Goal: Task Accomplishment & Management: Use online tool/utility

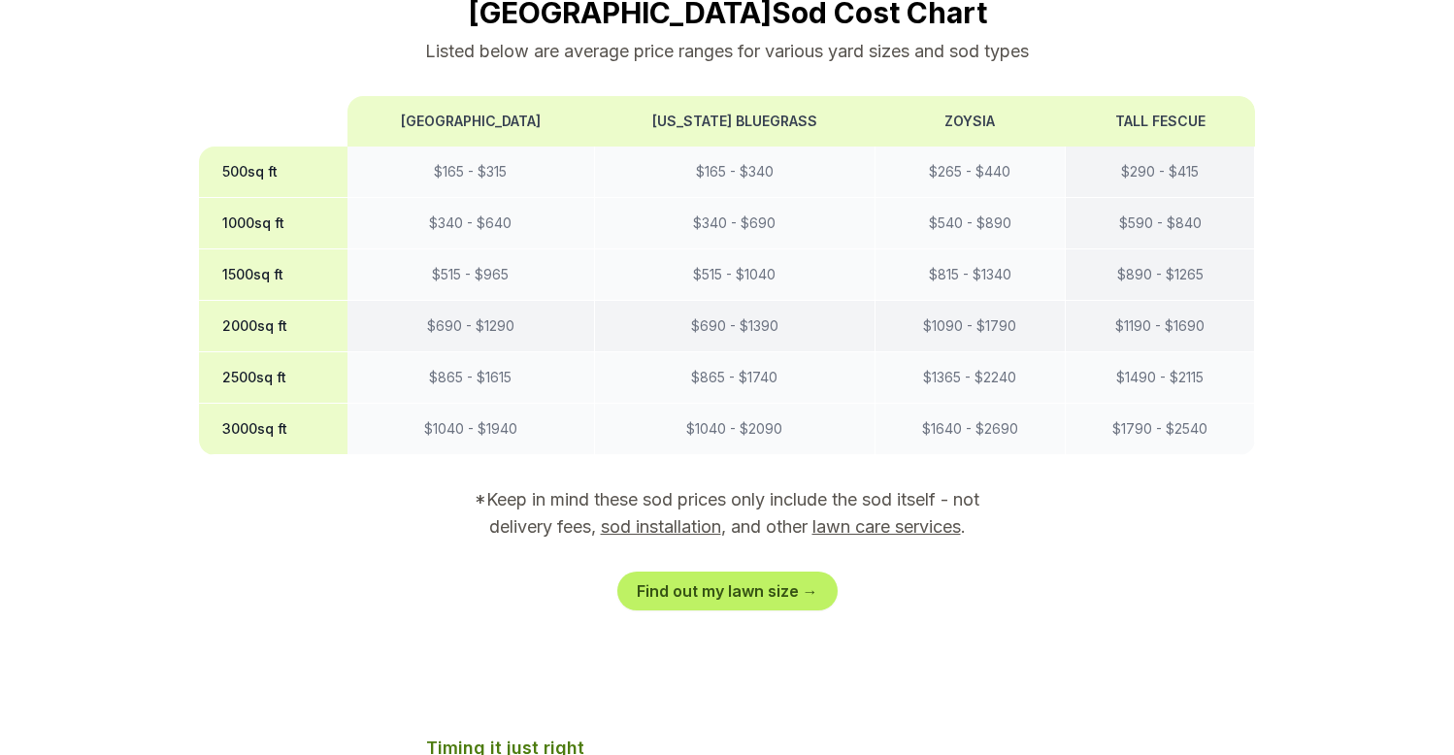
scroll to position [1727, 0]
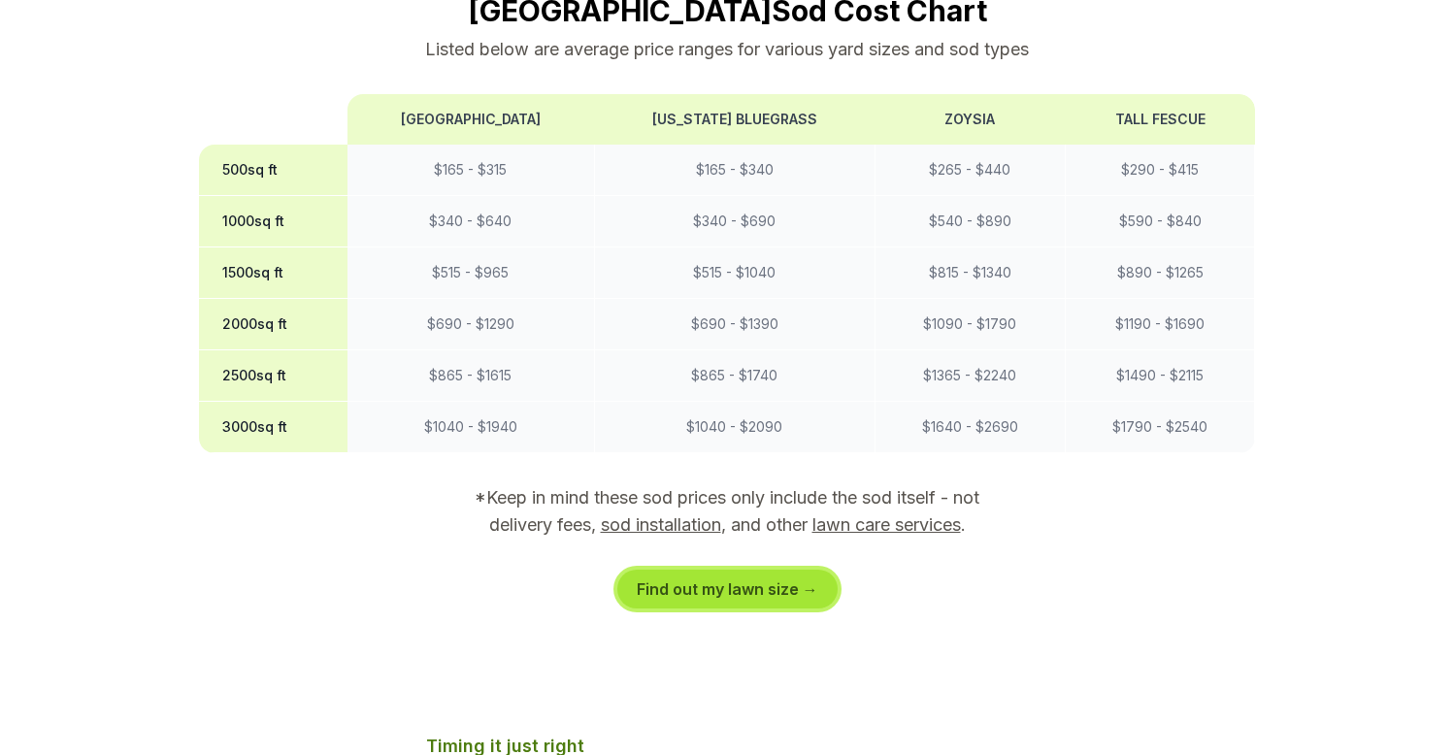
click at [732, 570] on link "Find out my lawn size →" at bounding box center [727, 589] width 220 height 39
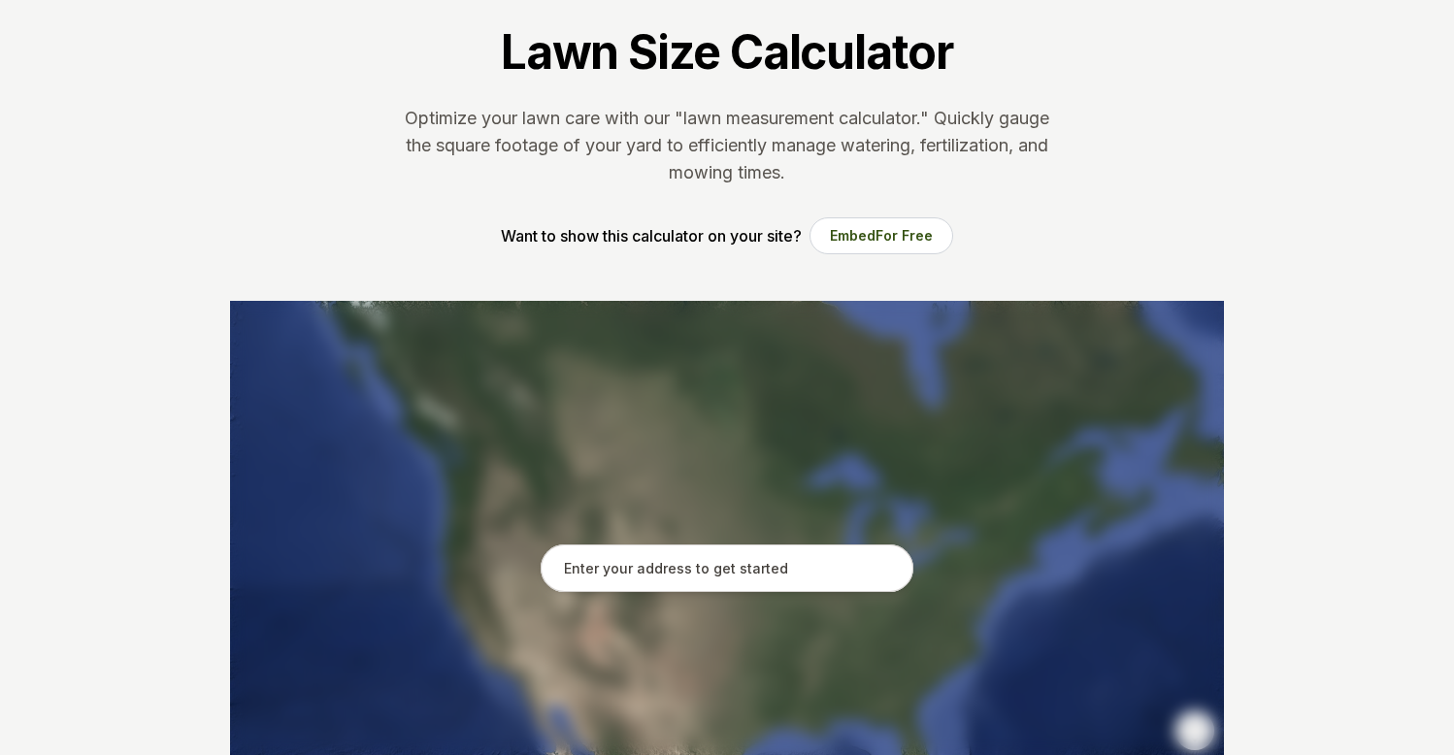
scroll to position [125, 0]
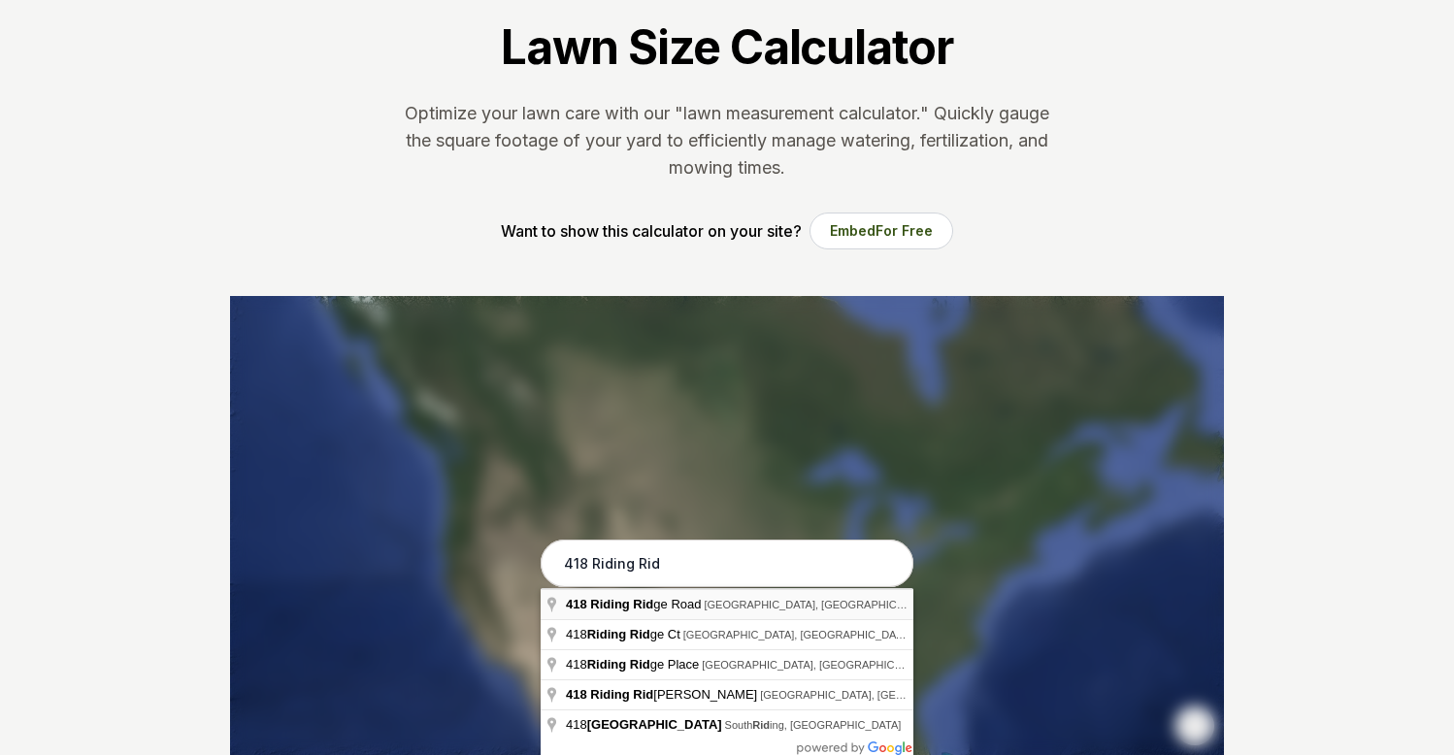
type input "[STREET_ADDRESS]"
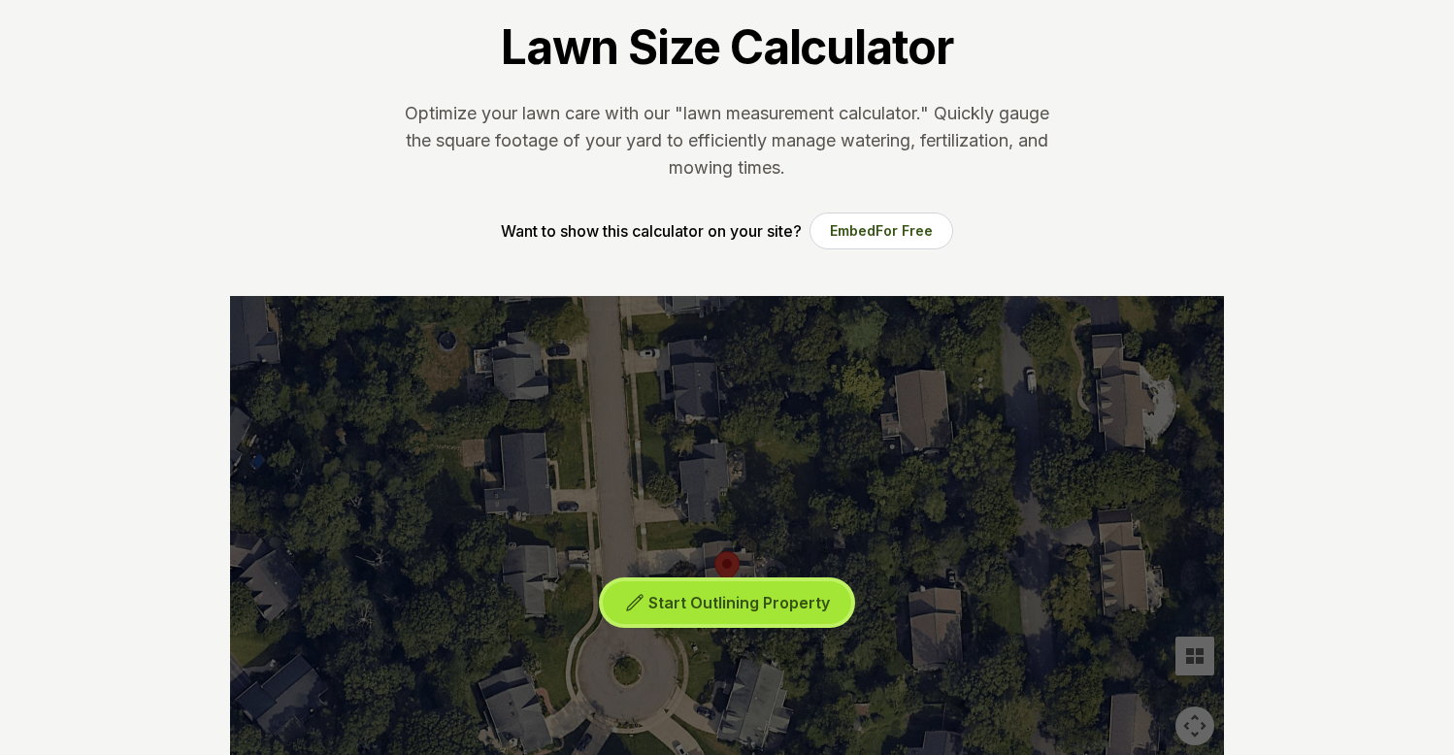
click at [689, 601] on span "Start Outlining Property" at bounding box center [738, 602] width 181 height 19
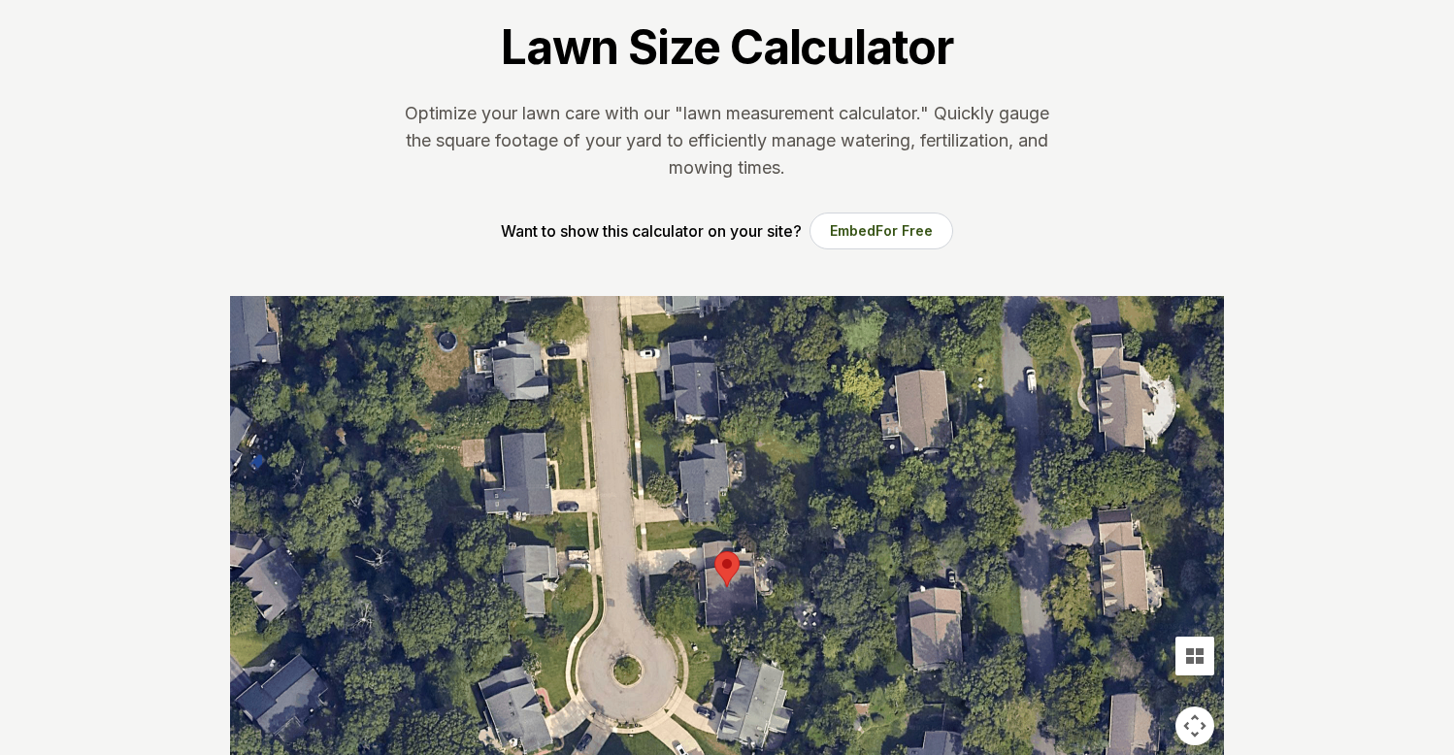
click at [642, 524] on div at bounding box center [727, 587] width 994 height 582
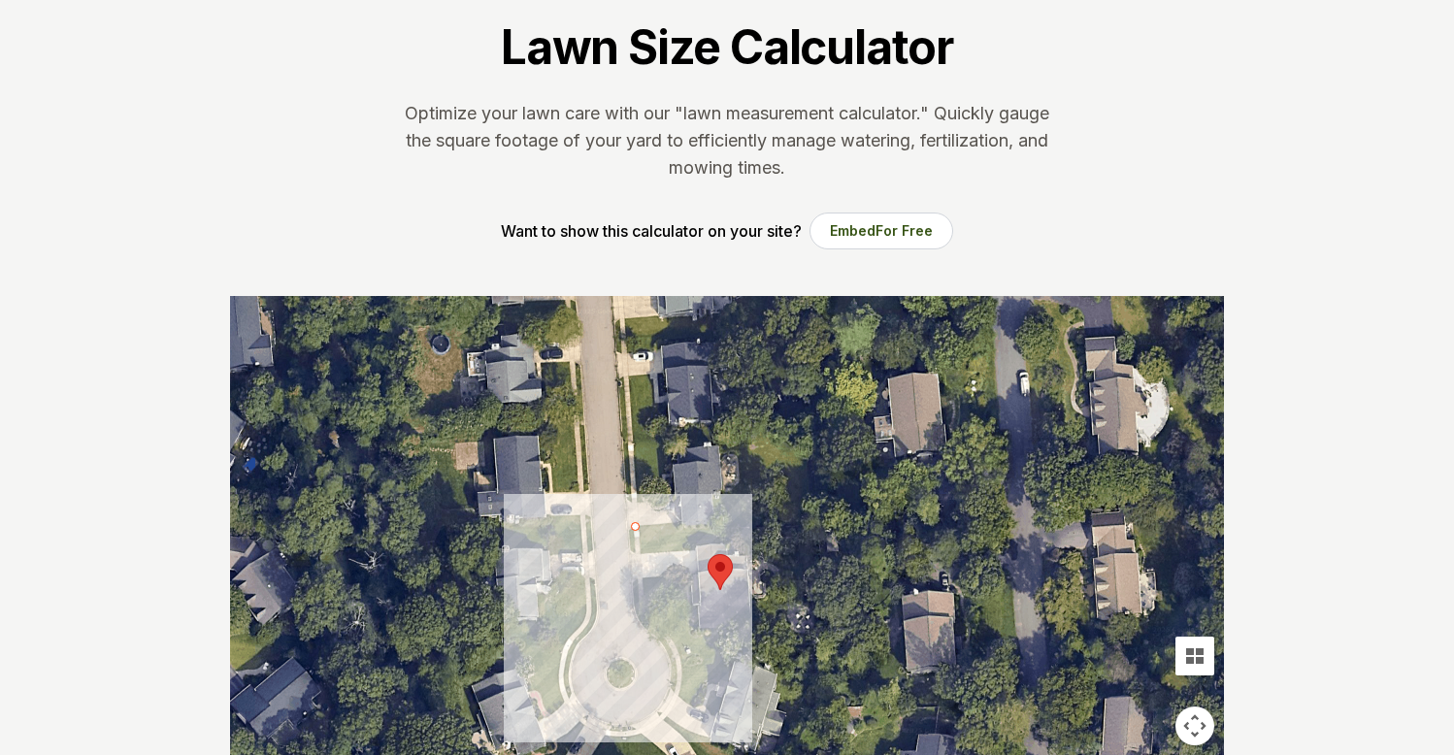
drag, startPoint x: 643, startPoint y: 522, endPoint x: 633, endPoint y: 526, distance: 11.4
click at [634, 525] on div at bounding box center [727, 587] width 994 height 582
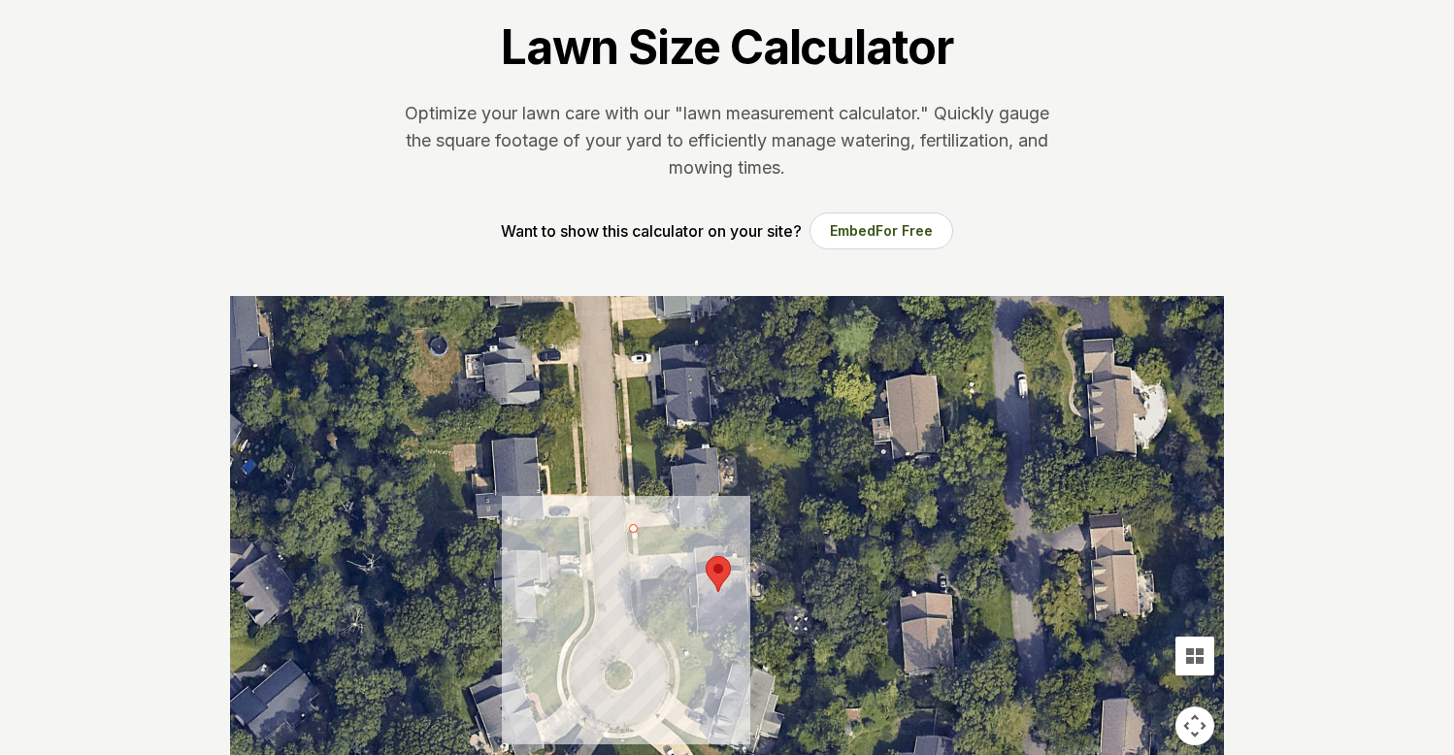
click at [626, 532] on div at bounding box center [727, 587] width 994 height 582
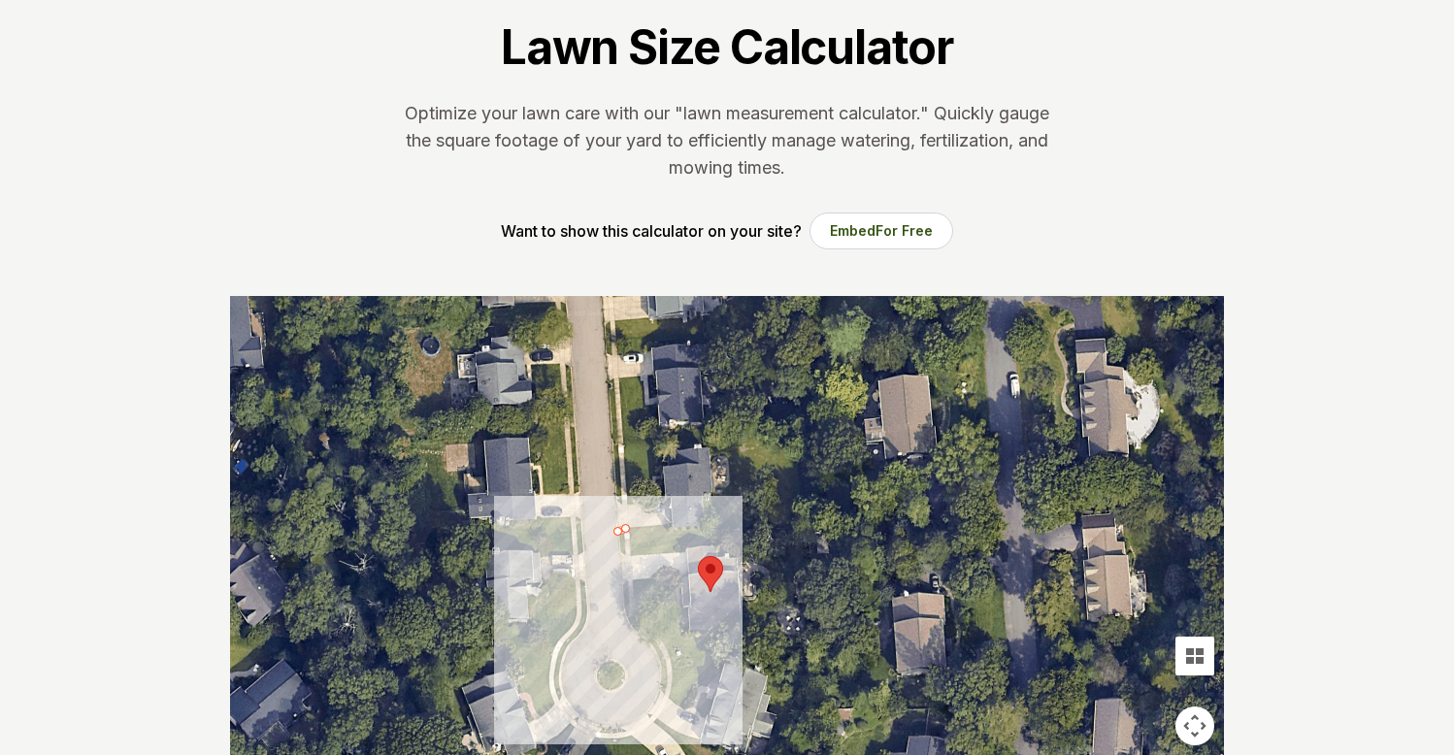
click at [620, 528] on div at bounding box center [727, 587] width 994 height 582
click at [627, 624] on div at bounding box center [727, 587] width 994 height 582
click at [645, 630] on div at bounding box center [727, 587] width 994 height 582
click at [655, 656] on div at bounding box center [727, 587] width 994 height 582
click at [661, 671] on div at bounding box center [727, 587] width 994 height 582
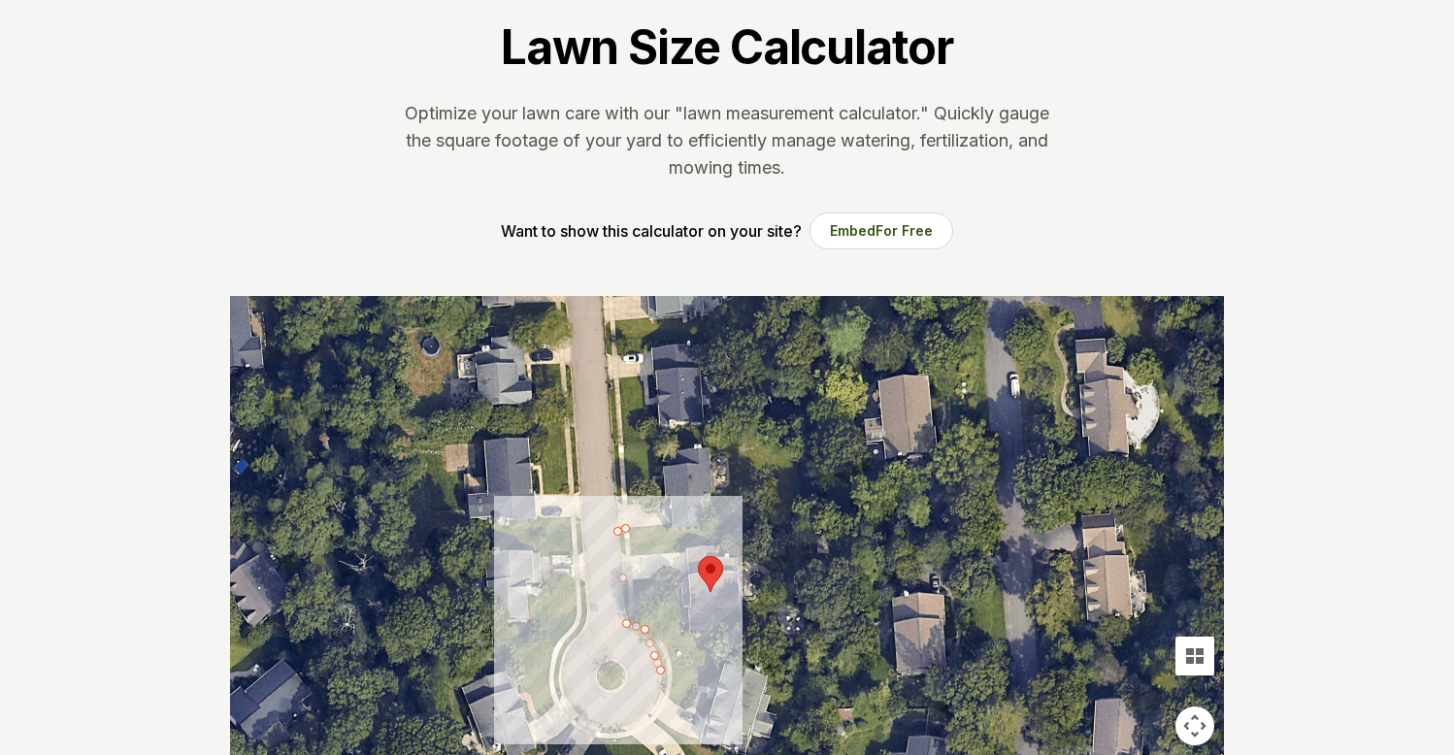
click at [659, 692] on div at bounding box center [727, 587] width 994 height 582
click at [675, 662] on div at bounding box center [727, 587] width 994 height 582
click at [718, 659] on div at bounding box center [727, 587] width 994 height 582
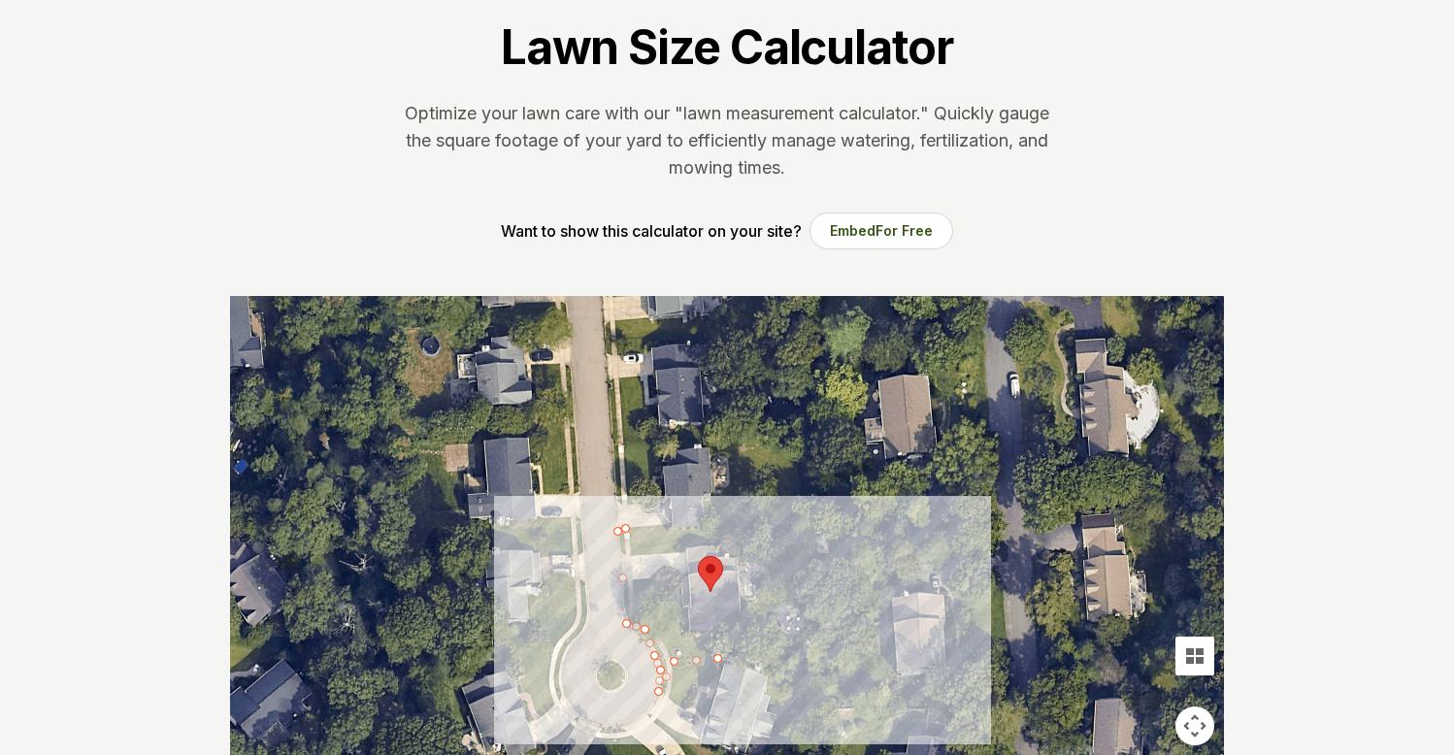
click at [783, 668] on div at bounding box center [727, 587] width 994 height 582
click at [802, 655] on div at bounding box center [727, 587] width 994 height 582
click at [754, 613] on div at bounding box center [727, 587] width 994 height 582
click at [742, 598] on div at bounding box center [727, 587] width 994 height 582
click at [808, 608] on div at bounding box center [727, 587] width 994 height 582
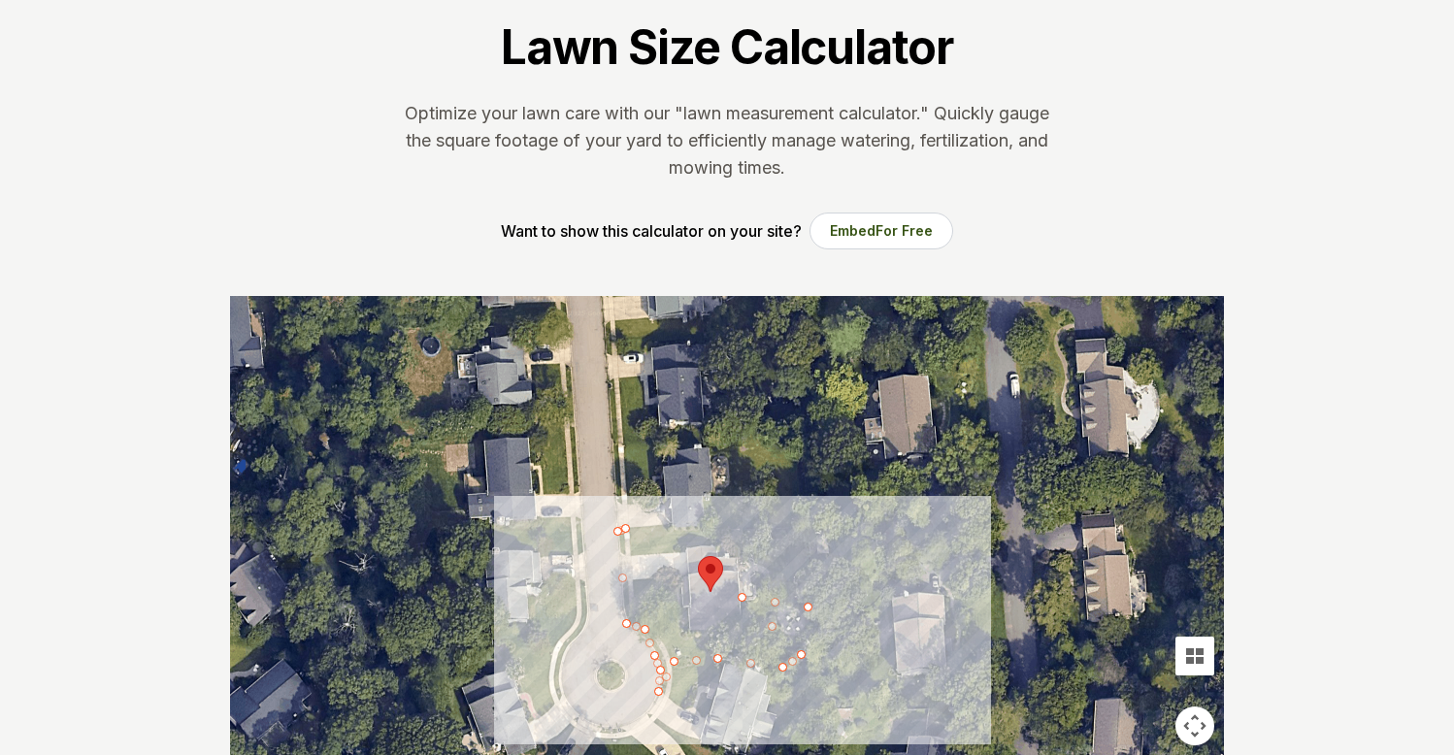
click at [814, 562] on div at bounding box center [727, 587] width 994 height 582
click at [821, 537] on div at bounding box center [727, 587] width 994 height 582
click at [820, 518] on div at bounding box center [727, 587] width 994 height 582
click at [817, 503] on div at bounding box center [727, 587] width 994 height 582
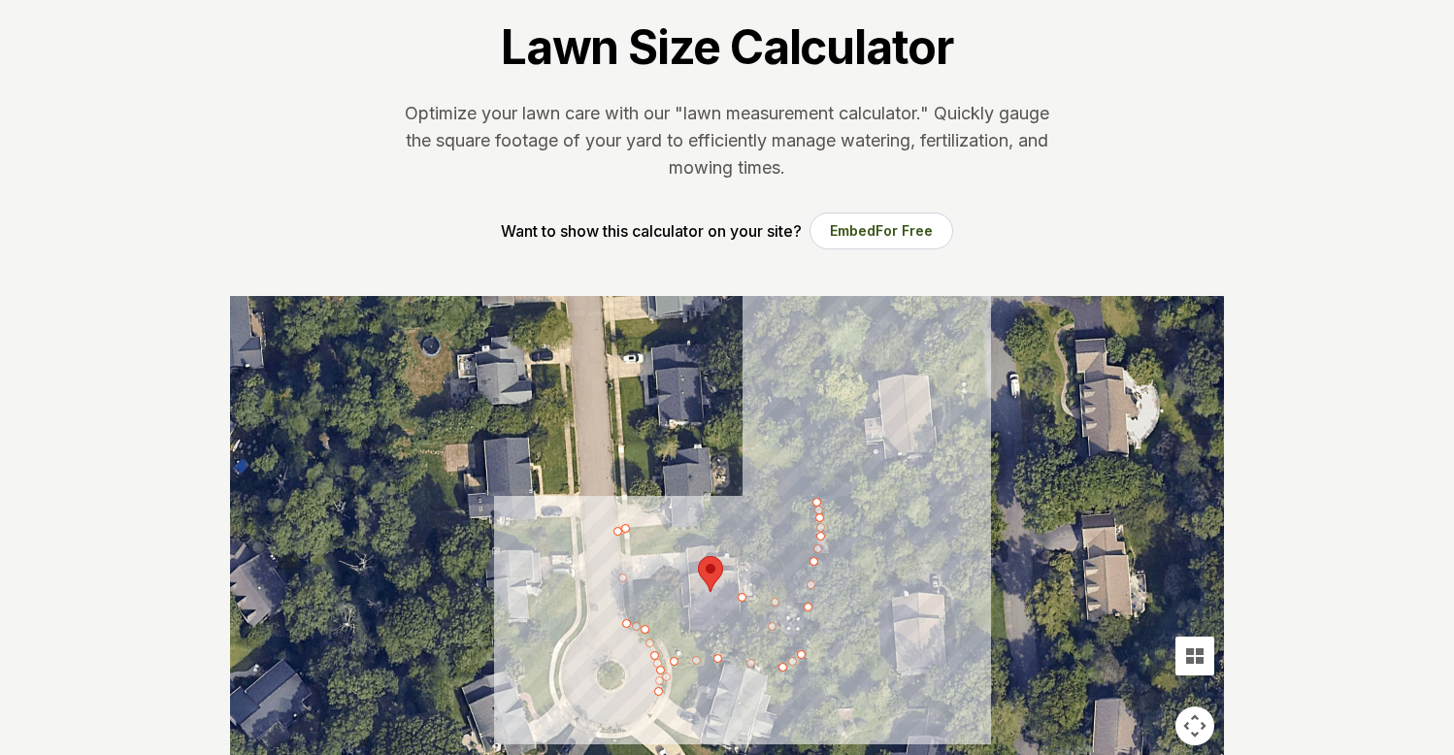
click at [775, 500] on div at bounding box center [727, 587] width 994 height 582
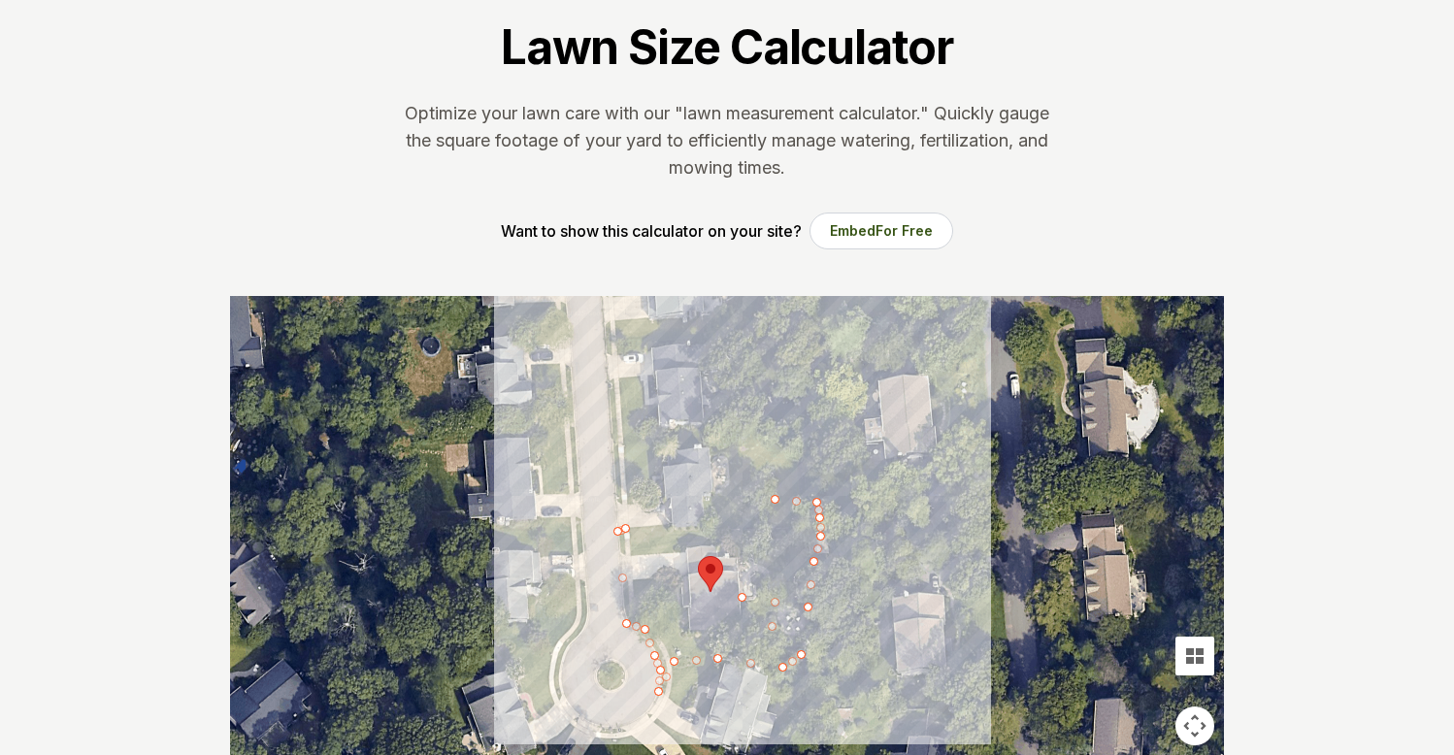
click at [757, 504] on div at bounding box center [727, 587] width 994 height 582
click at [707, 506] on div at bounding box center [727, 587] width 994 height 582
click at [708, 512] on div at bounding box center [727, 587] width 994 height 582
click at [713, 520] on div at bounding box center [727, 587] width 994 height 582
click at [665, 516] on div at bounding box center [727, 587] width 994 height 582
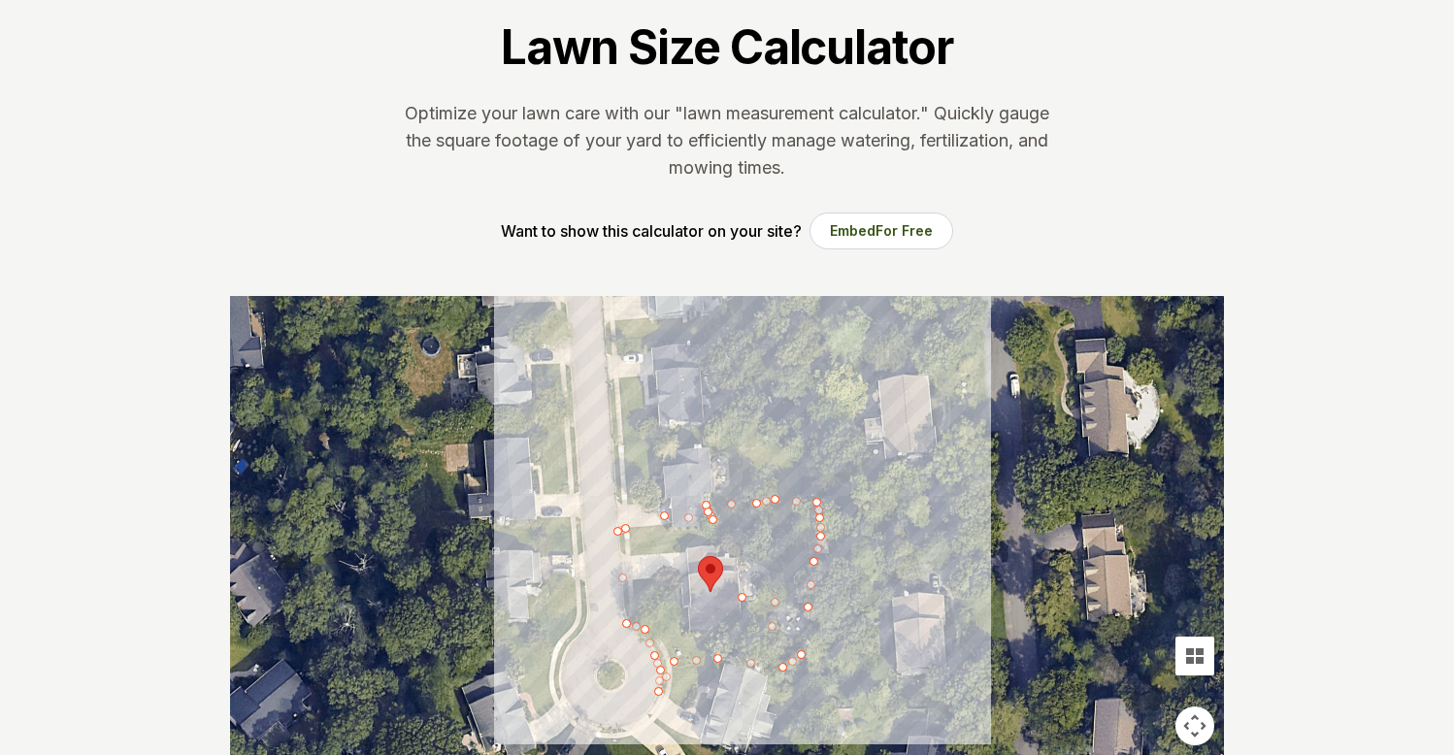
click at [657, 518] on div at bounding box center [727, 587] width 994 height 582
click at [619, 529] on div at bounding box center [727, 587] width 994 height 582
click at [618, 531] on div at bounding box center [727, 587] width 994 height 582
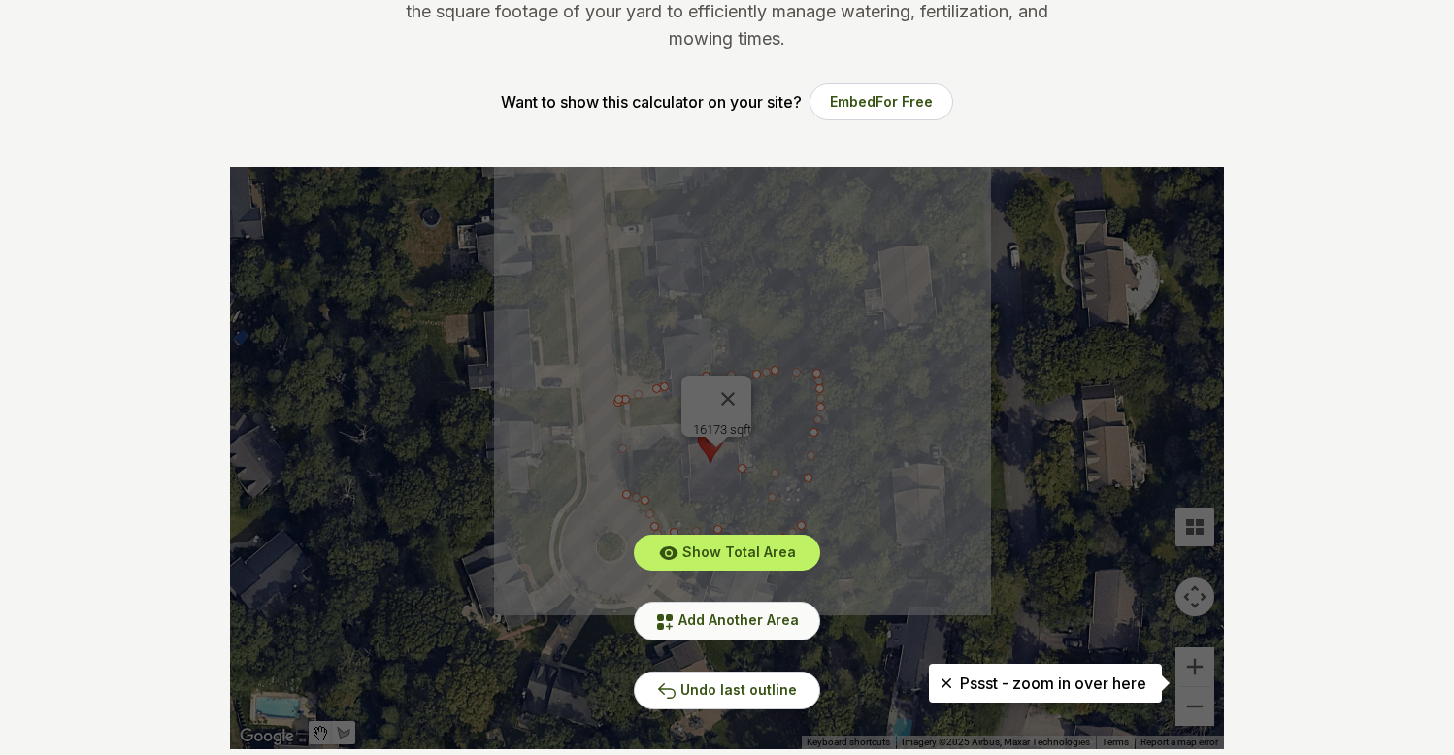
scroll to position [258, 0]
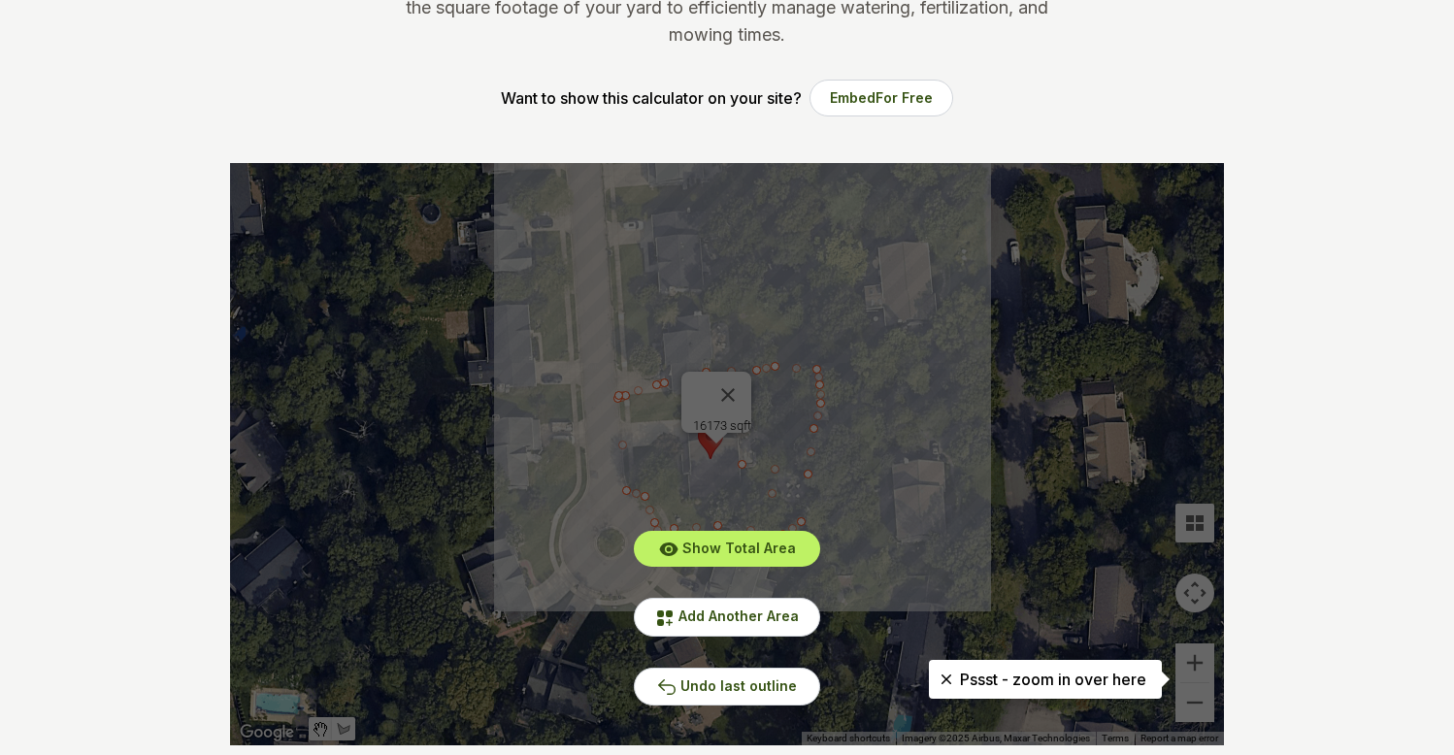
click at [748, 389] on div "Show Total Area Add Another Area Undo last outline" at bounding box center [727, 454] width 994 height 582
click at [736, 379] on div "Show Total Area Add Another Area Undo last outline" at bounding box center [727, 454] width 994 height 582
click at [722, 383] on div "Show Total Area Add Another Area Undo last outline" at bounding box center [727, 454] width 994 height 582
click at [732, 383] on div "Show Total Area Add Another Area Undo last outline" at bounding box center [727, 454] width 994 height 582
click at [686, 675] on button "Undo last outline" at bounding box center [727, 687] width 186 height 38
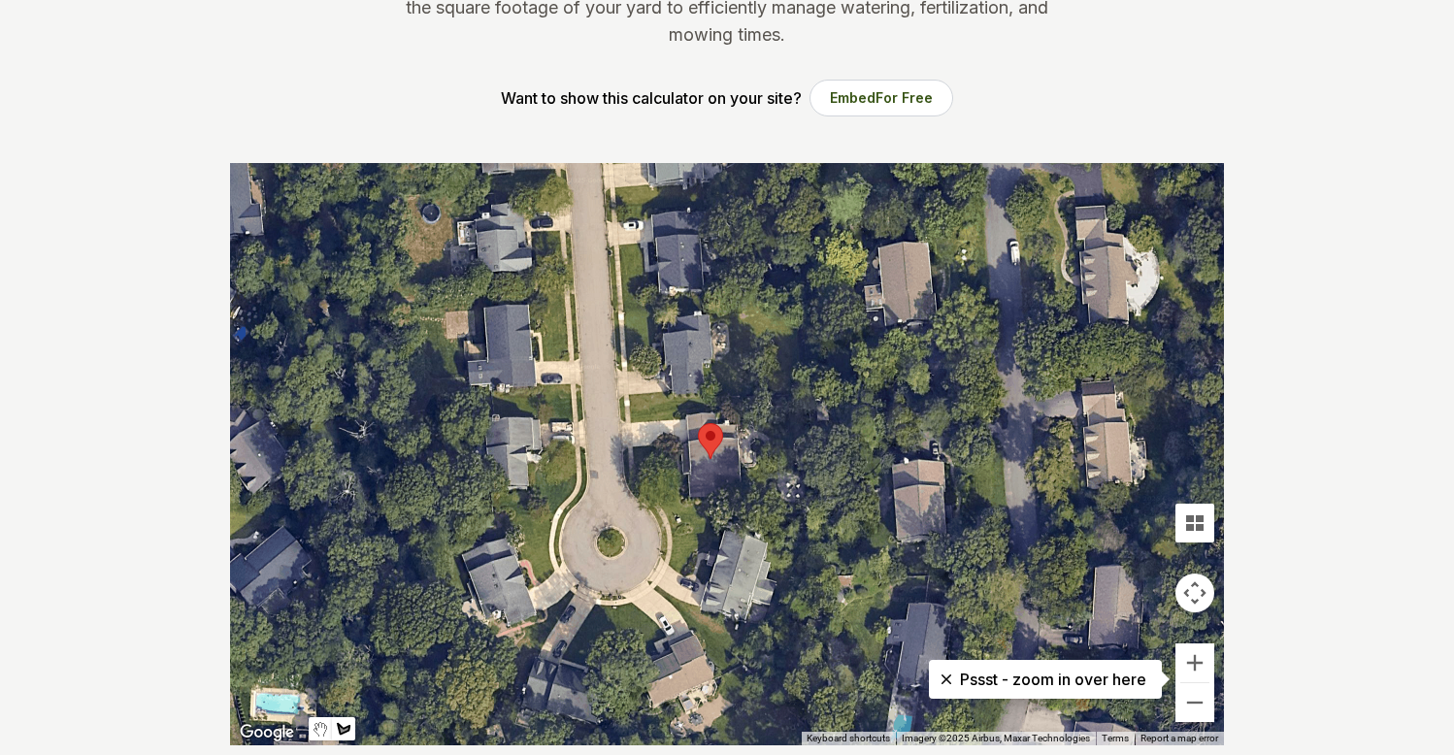
click at [617, 395] on div at bounding box center [727, 454] width 994 height 582
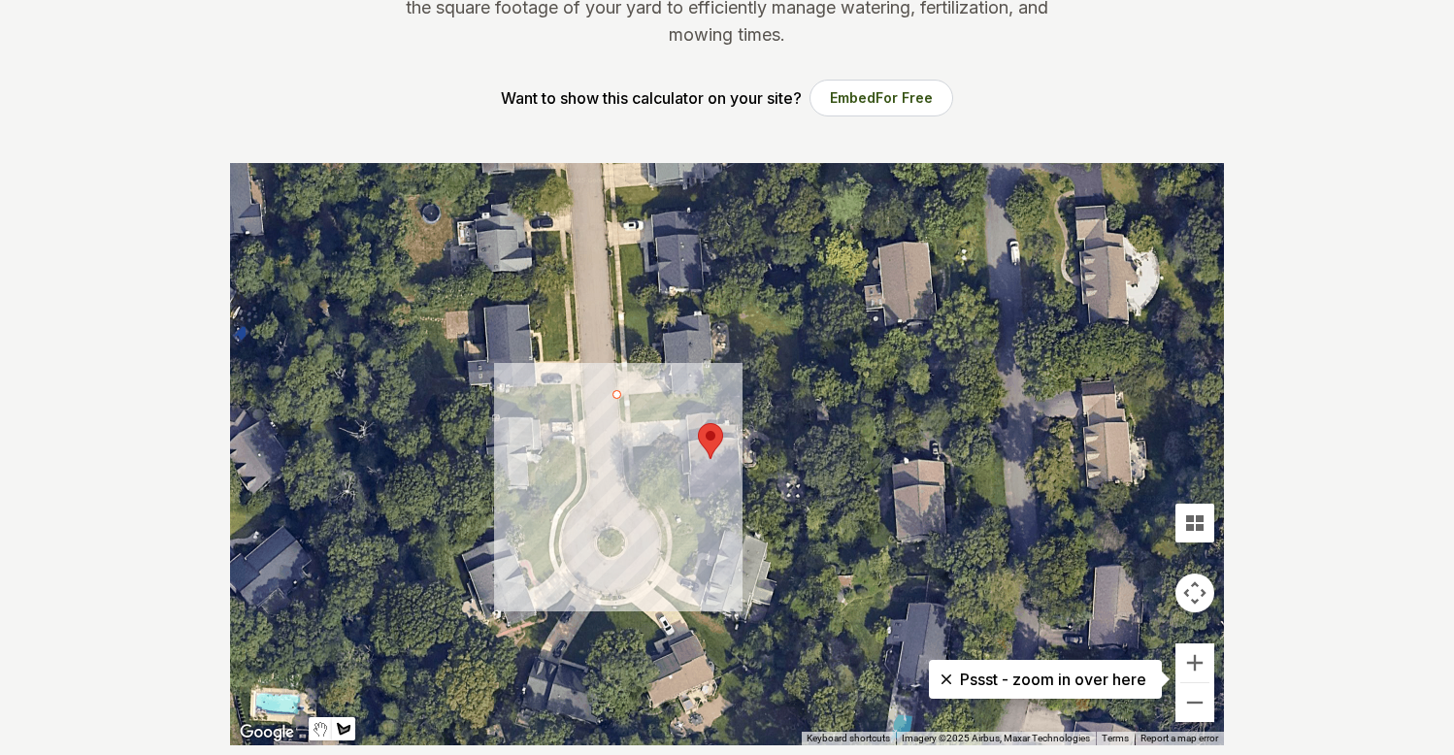
click at [619, 422] on div at bounding box center [727, 454] width 994 height 582
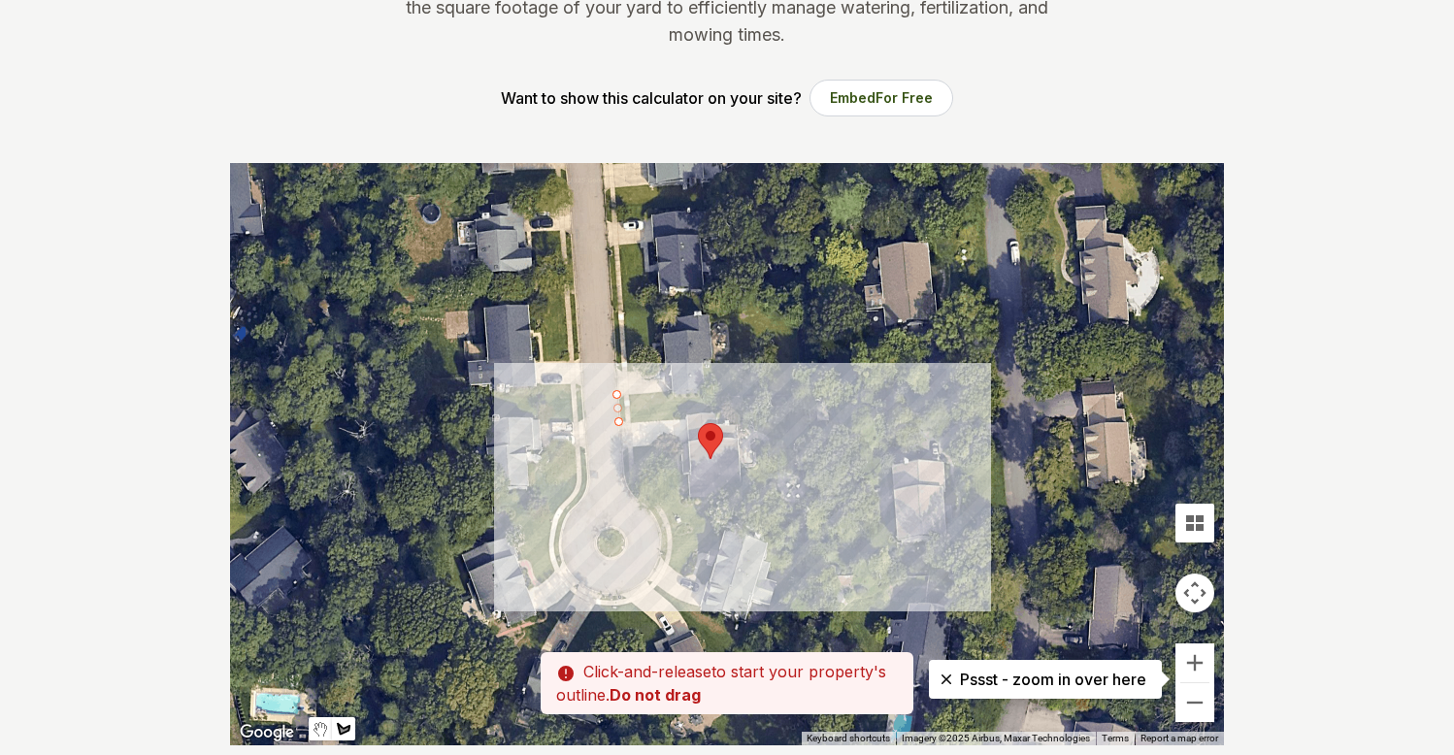
click at [763, 410] on div at bounding box center [727, 454] width 994 height 582
click at [755, 382] on div at bounding box center [727, 454] width 994 height 582
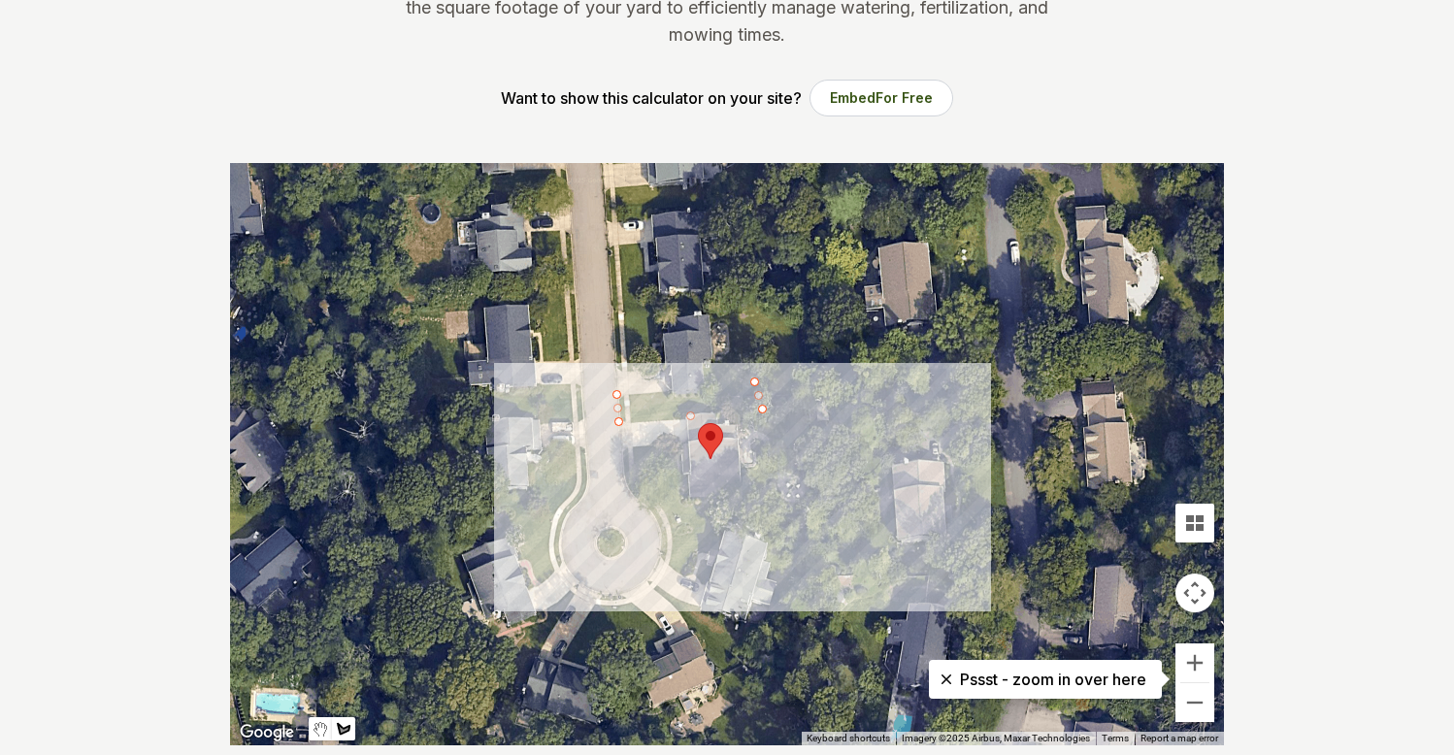
click at [616, 394] on div at bounding box center [727, 454] width 994 height 582
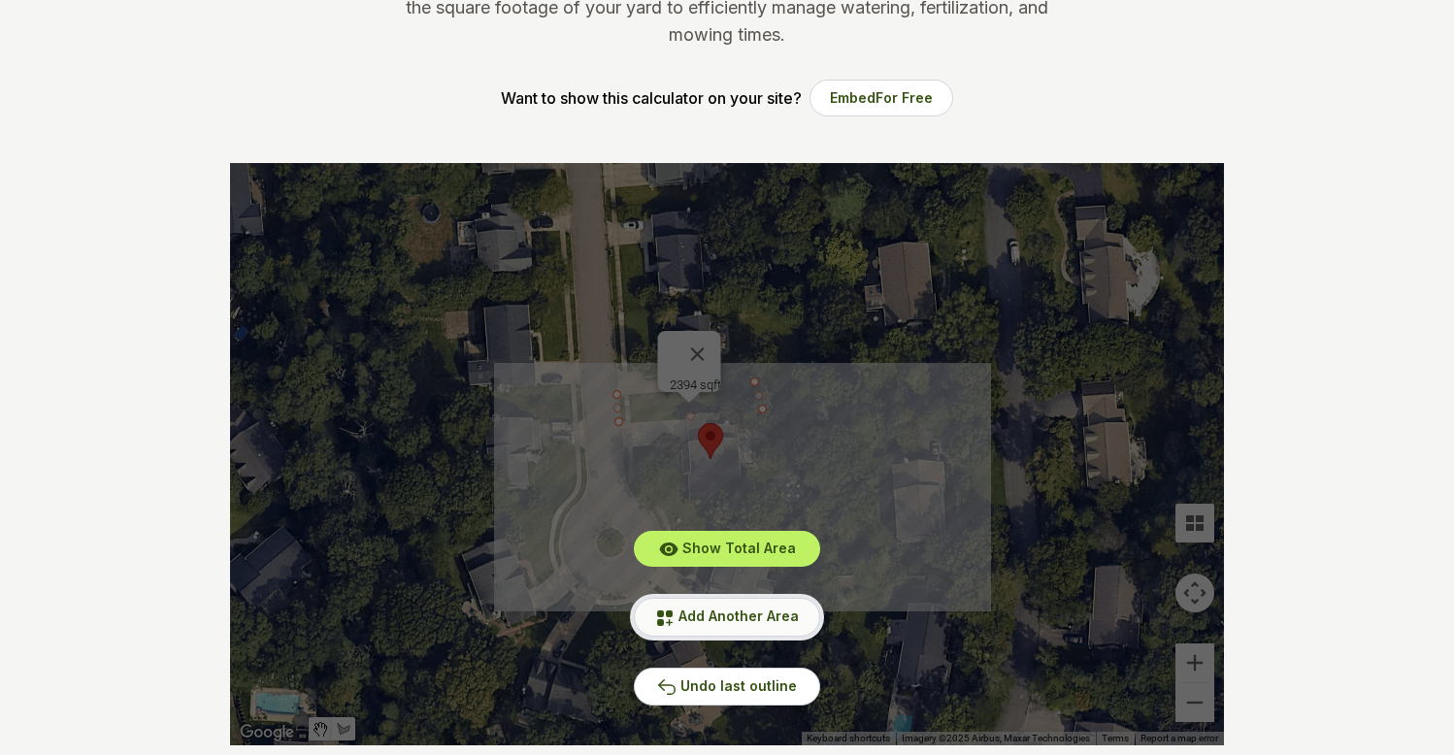
click at [711, 611] on span "Add Another Area" at bounding box center [738, 616] width 120 height 16
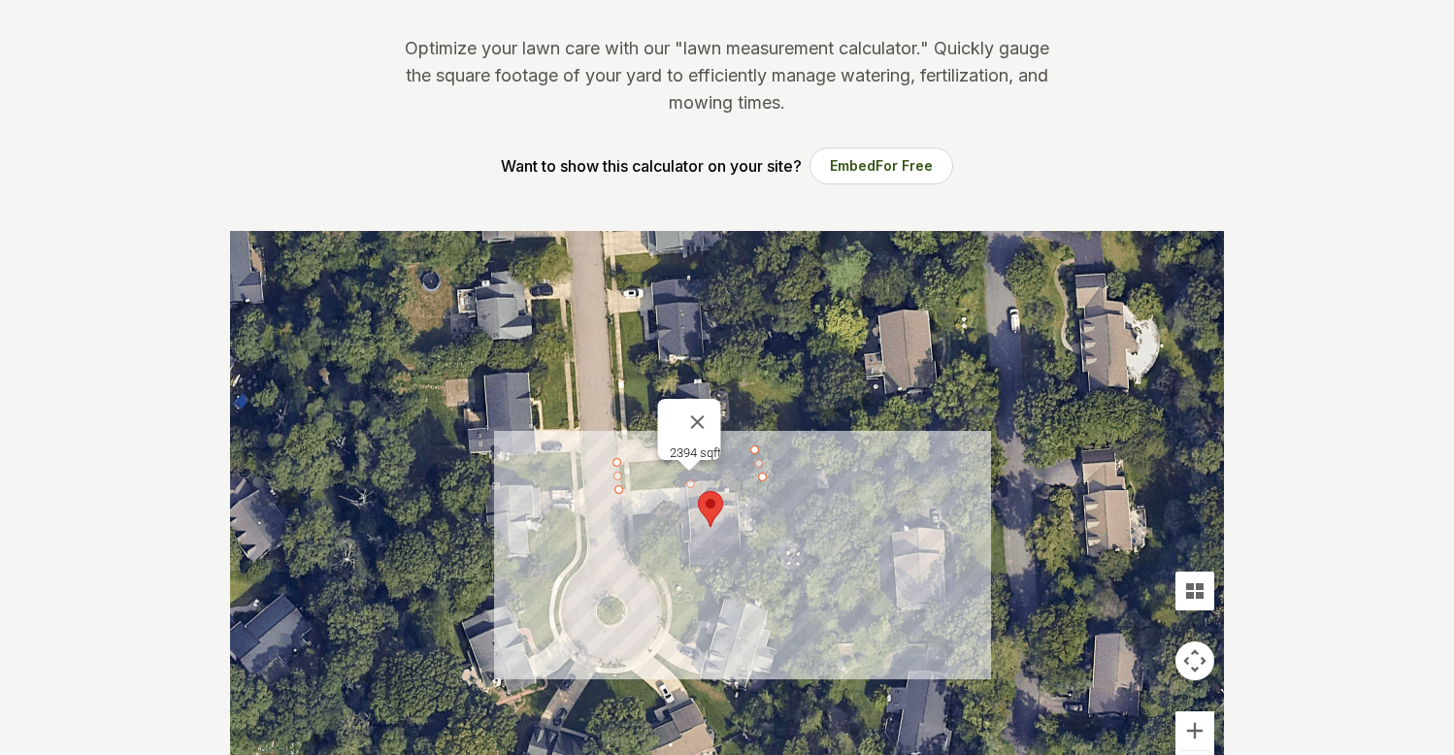
scroll to position [0, 0]
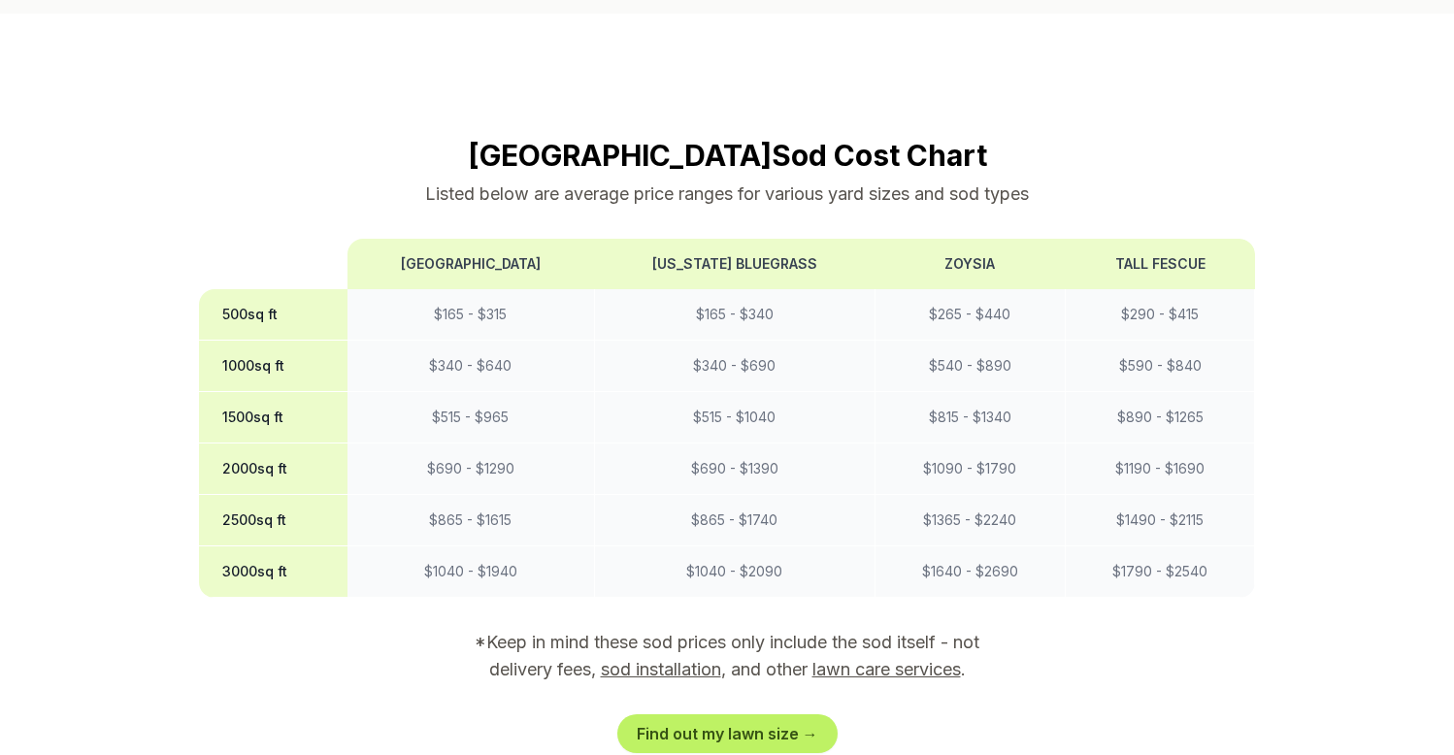
scroll to position [1587, 0]
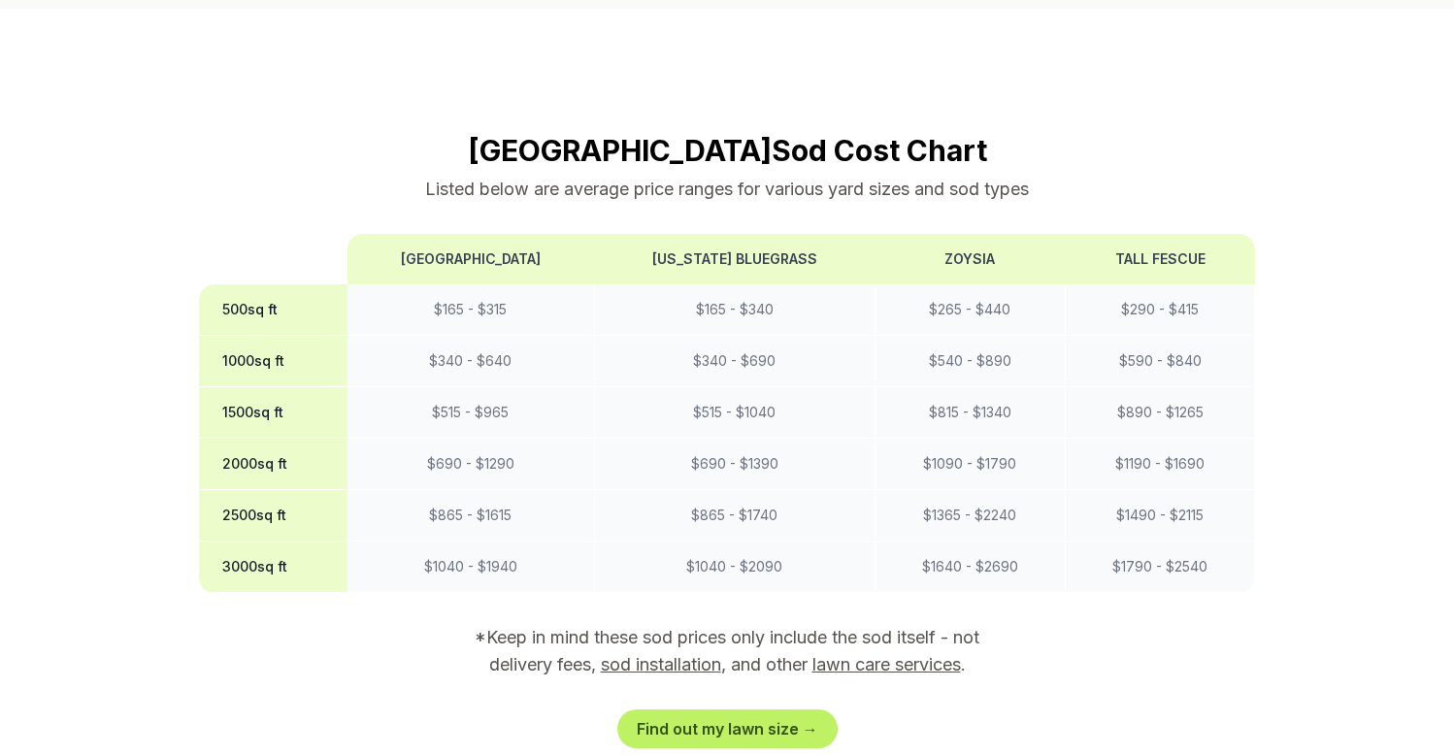
drag, startPoint x: 236, startPoint y: 499, endPoint x: 307, endPoint y: 492, distance: 71.2
click at [306, 542] on th "3000 sq ft" at bounding box center [273, 567] width 148 height 51
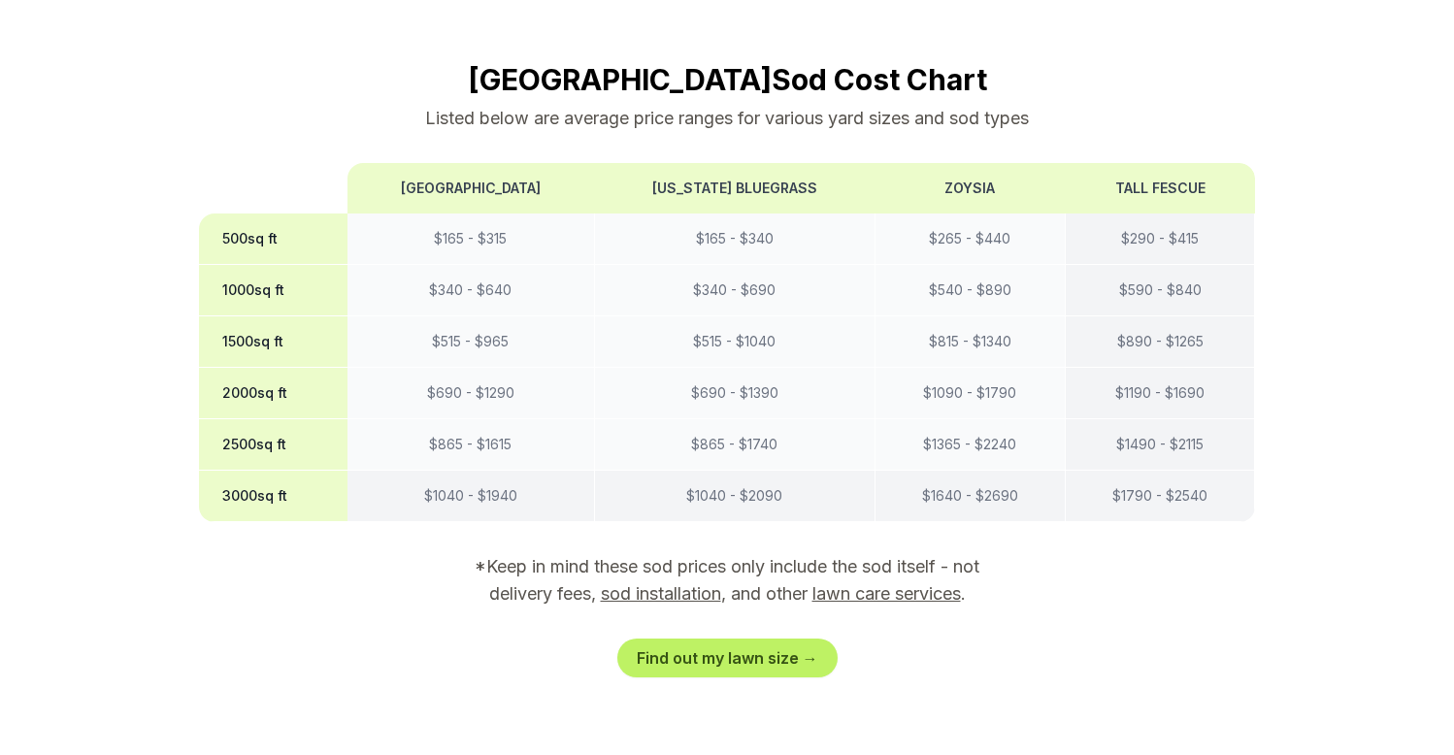
scroll to position [1663, 0]
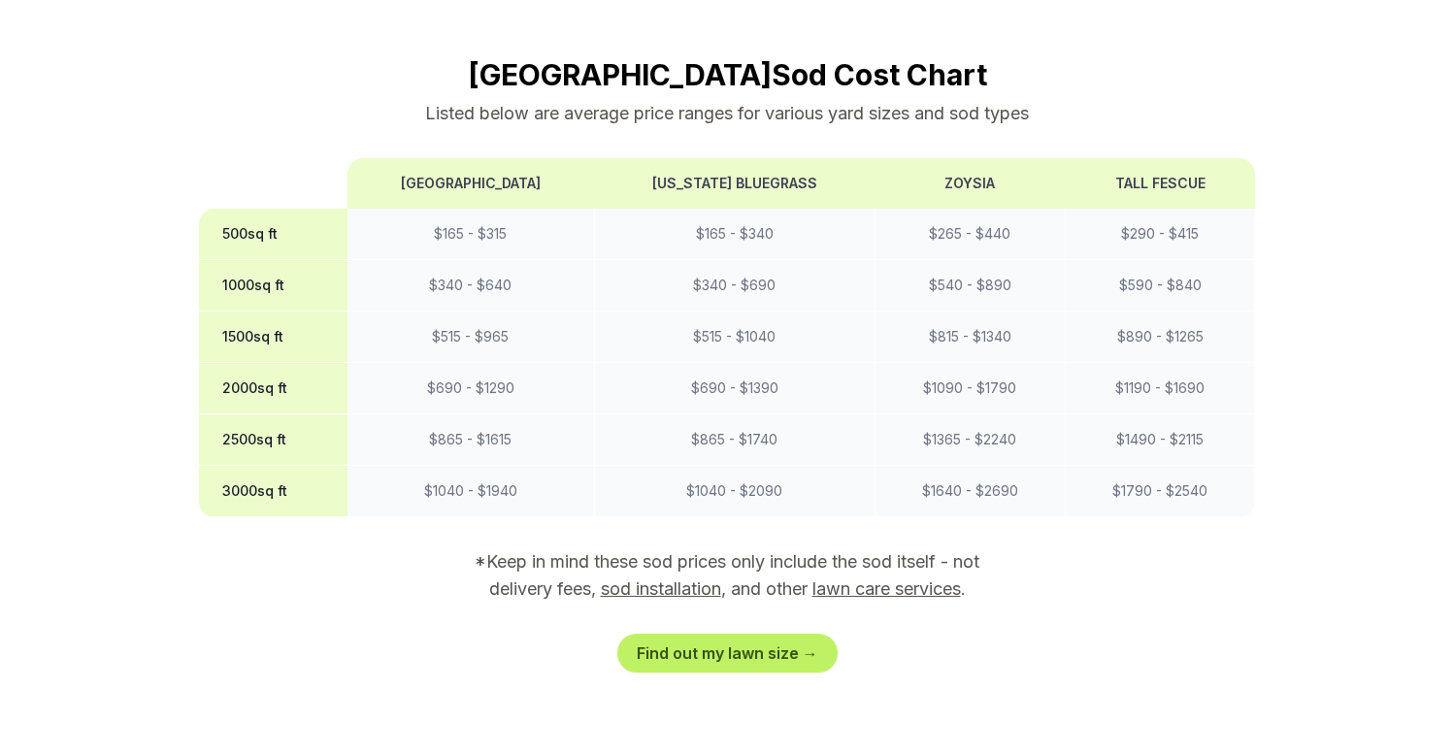
click at [871, 578] on link "lawn care services" at bounding box center [886, 588] width 148 height 20
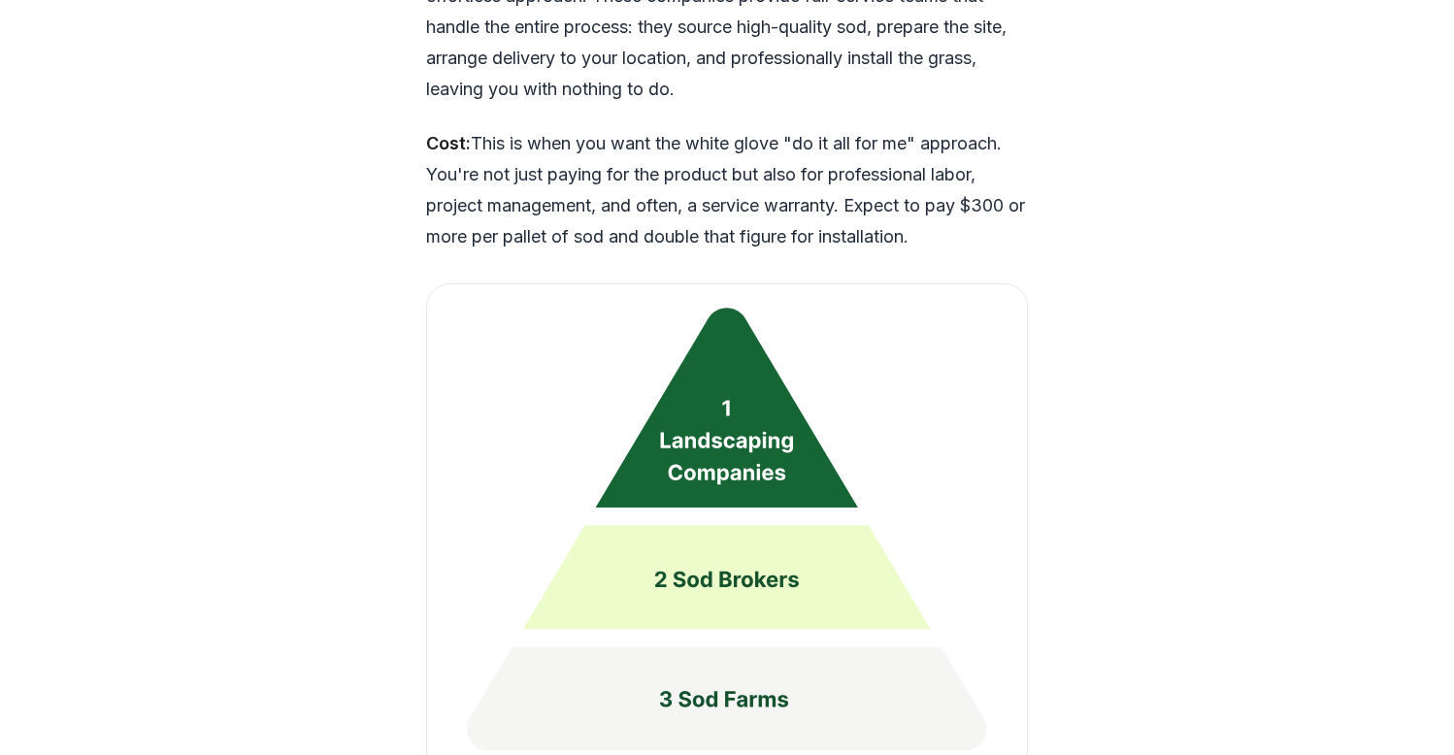
scroll to position [4848, 0]
